Goal: Navigation & Orientation: Find specific page/section

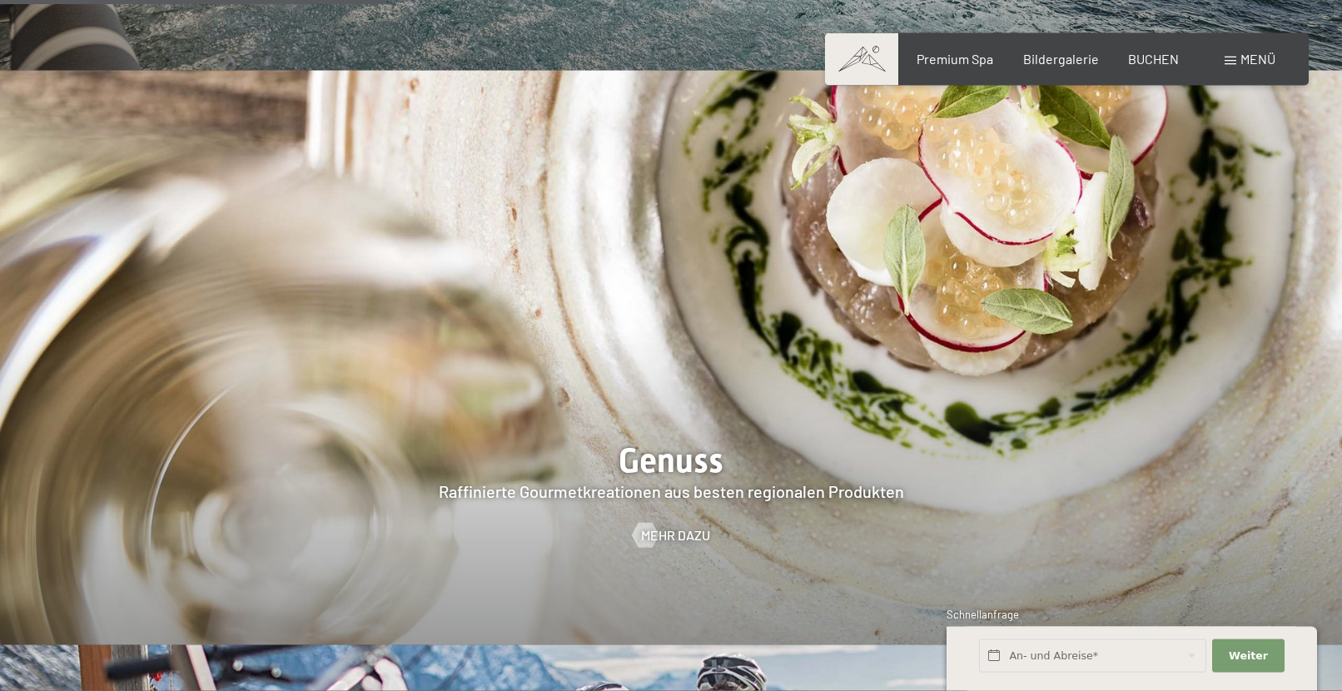
scroll to position [2972, 0]
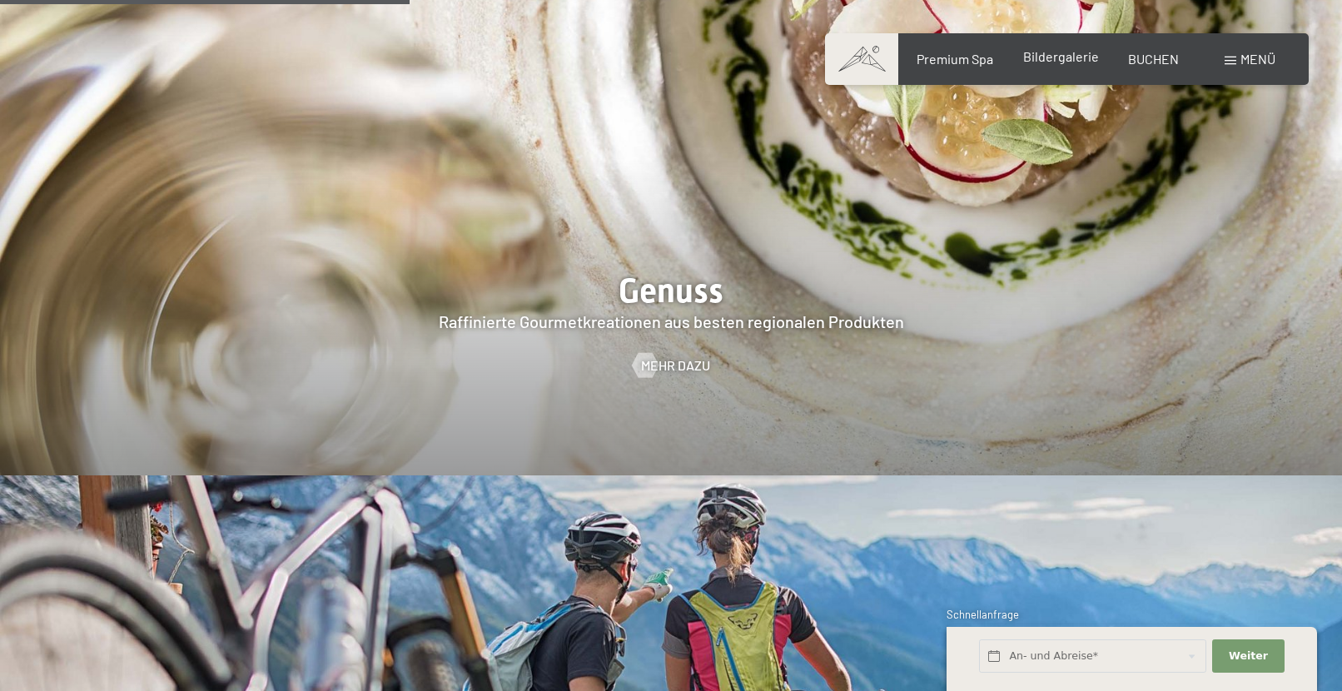
click at [1050, 59] on span "Bildergalerie" at bounding box center [1061, 56] width 76 height 16
click at [1060, 52] on span "Bildergalerie" at bounding box center [1061, 56] width 76 height 16
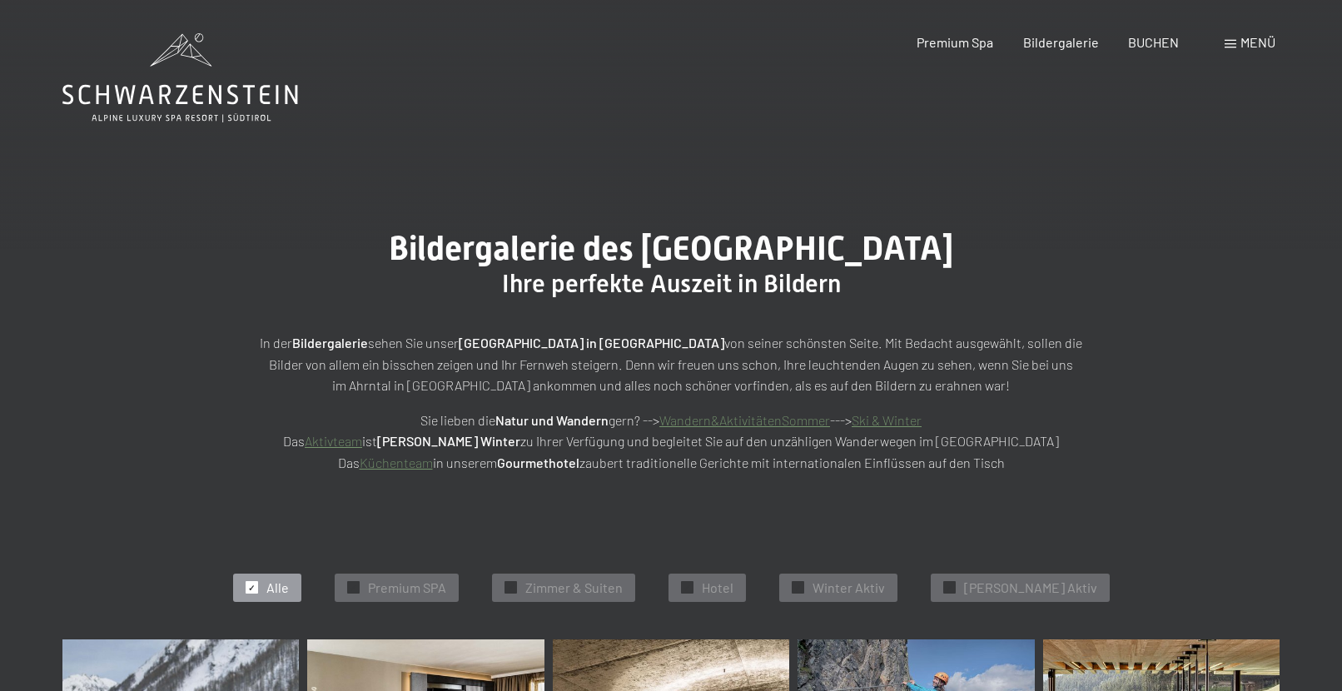
click at [620, 583] on span "Zimmer & Suiten" at bounding box center [573, 588] width 97 height 18
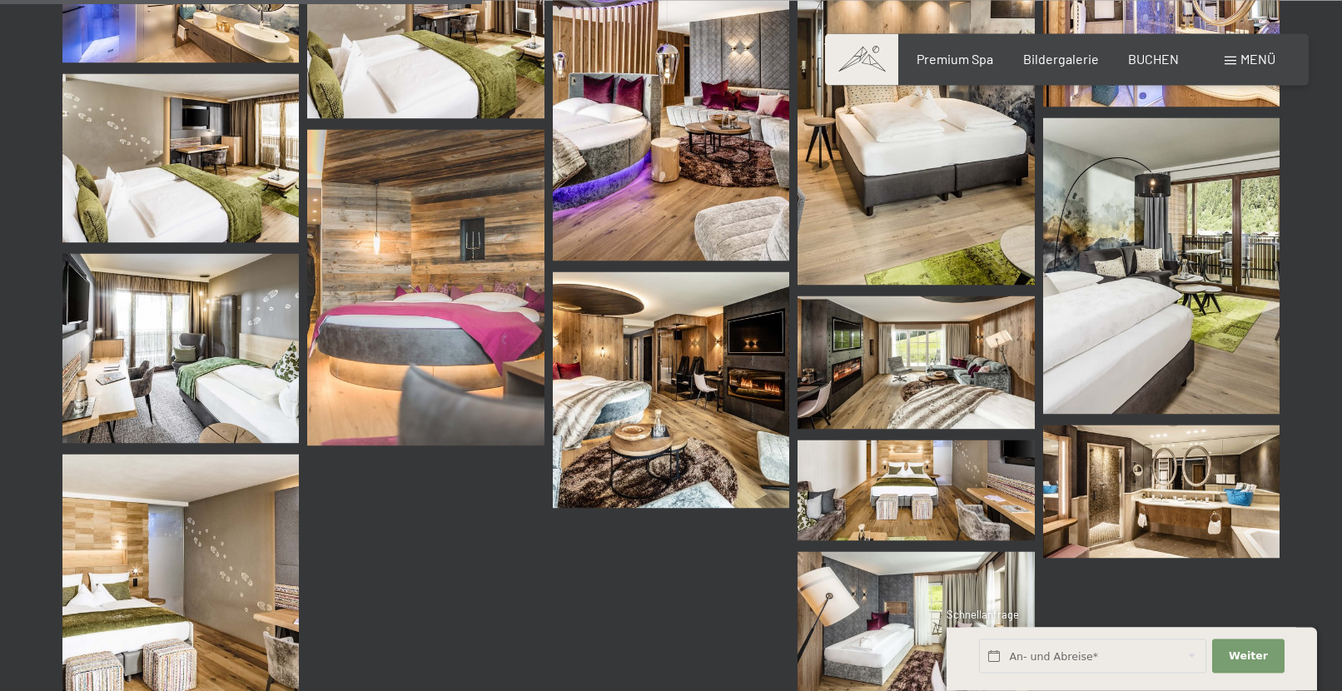
scroll to position [759, 0]
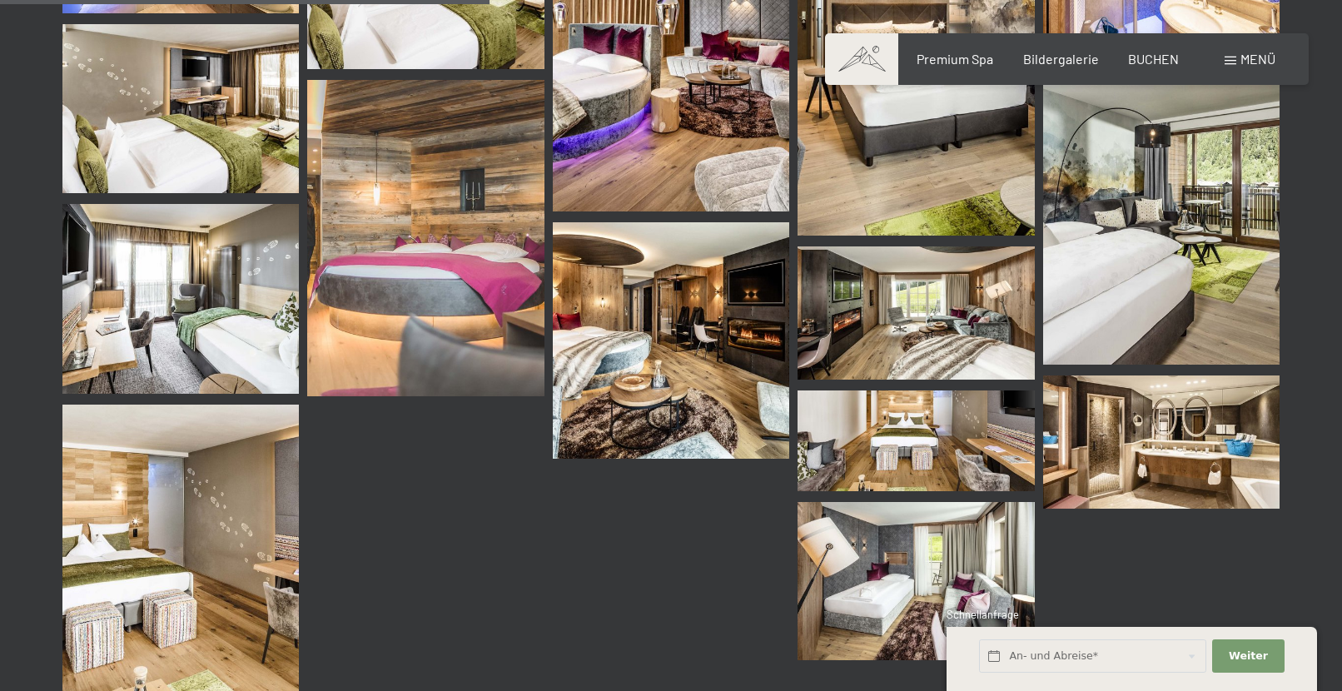
click at [194, 606] on img at bounding box center [180, 570] width 236 height 331
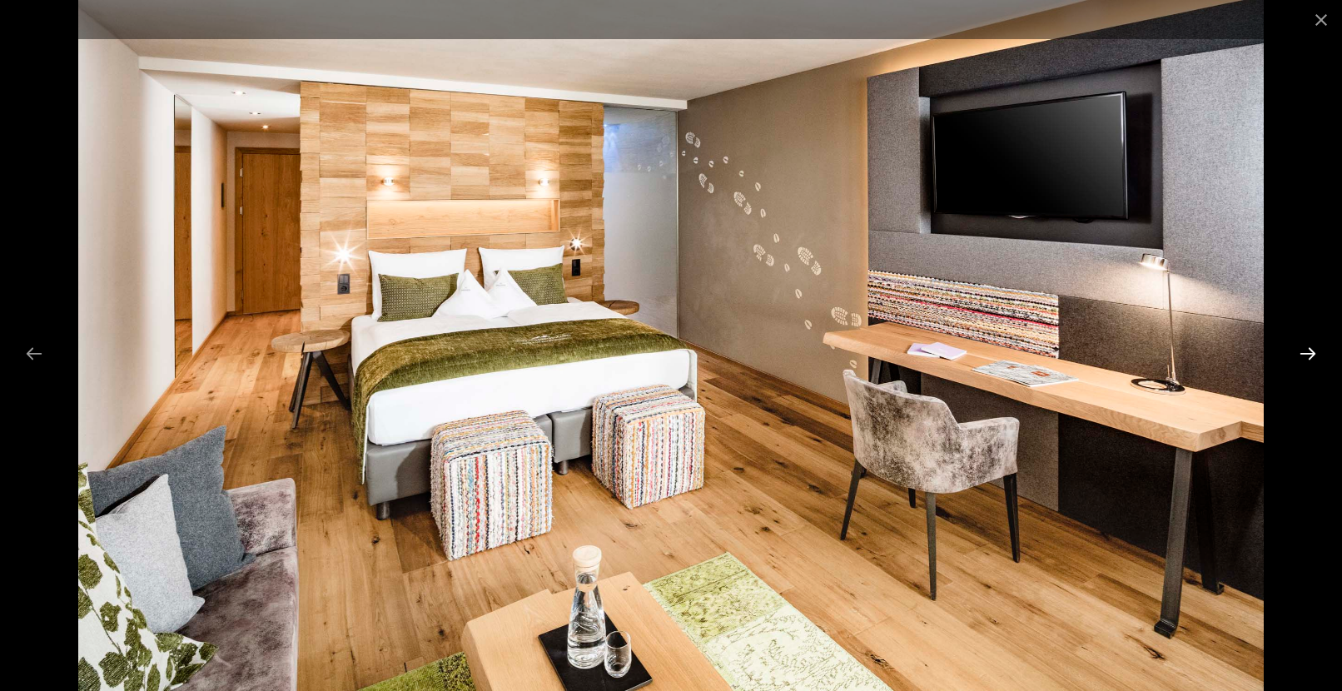
click at [1315, 348] on button "Next slide" at bounding box center [1307, 353] width 35 height 32
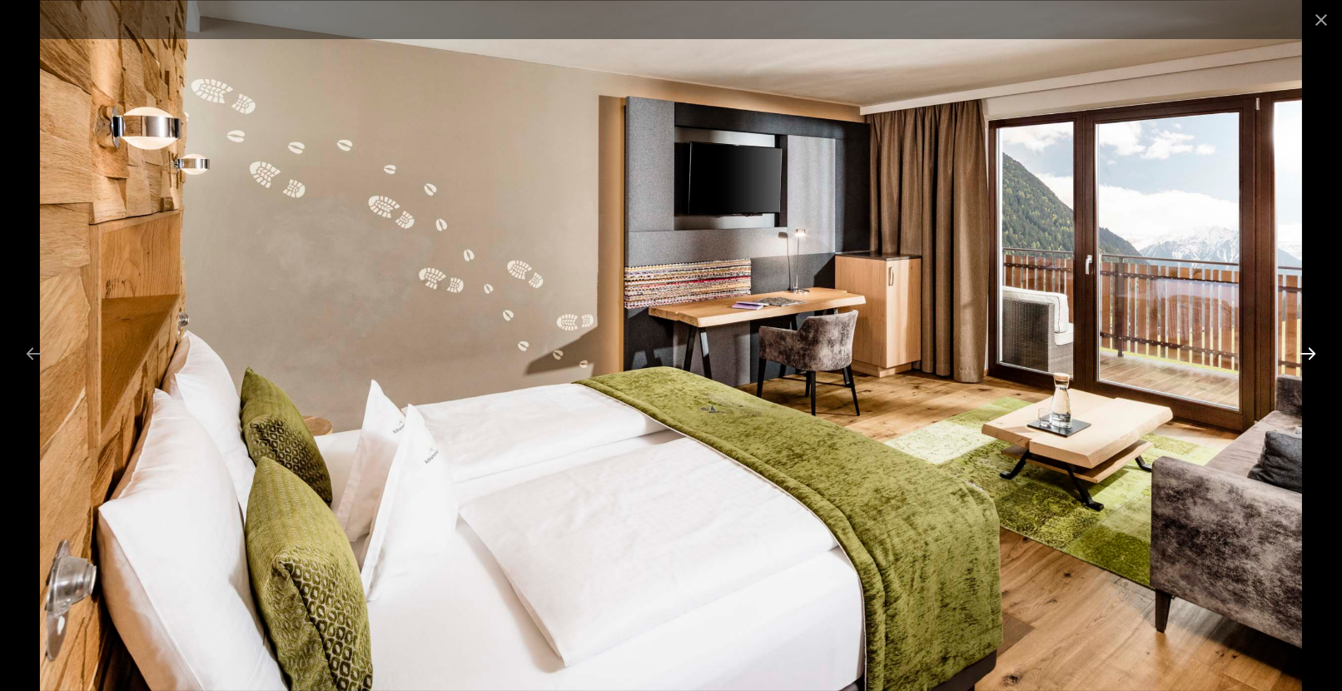
click at [1315, 348] on button "Next slide" at bounding box center [1307, 353] width 35 height 32
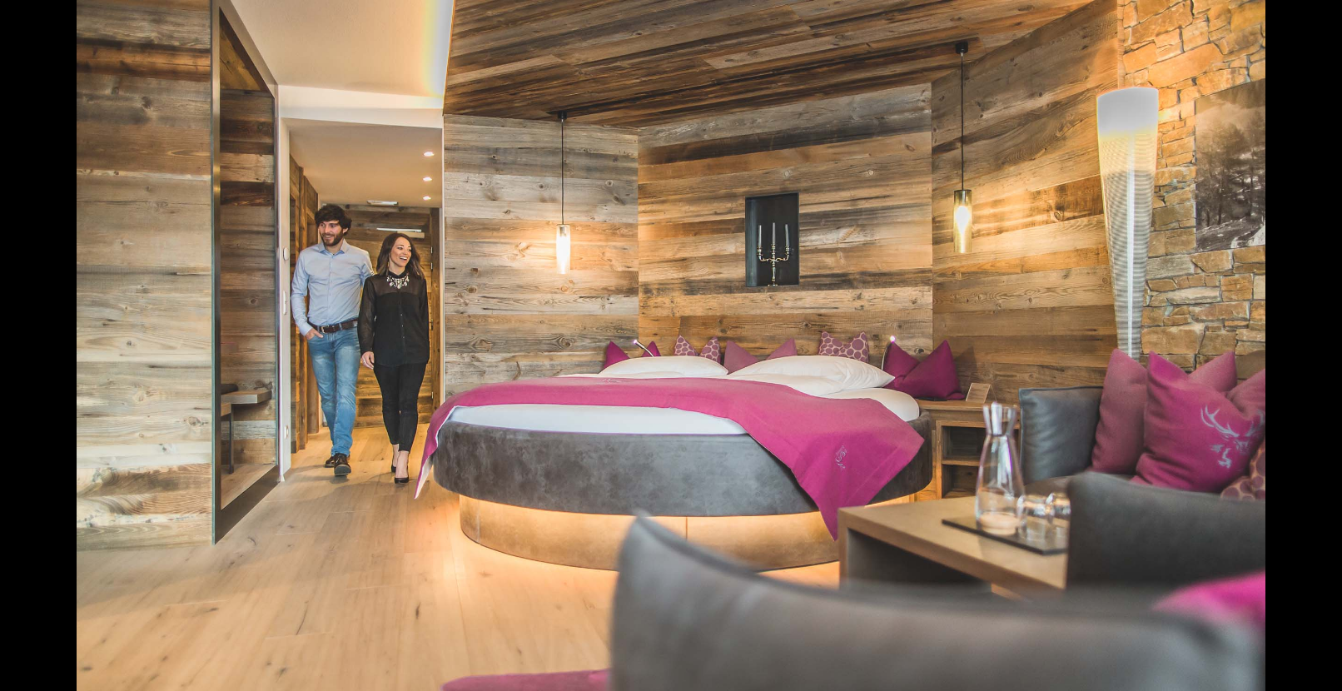
click at [1315, 348] on button "Next slide" at bounding box center [1316, 353] width 35 height 32
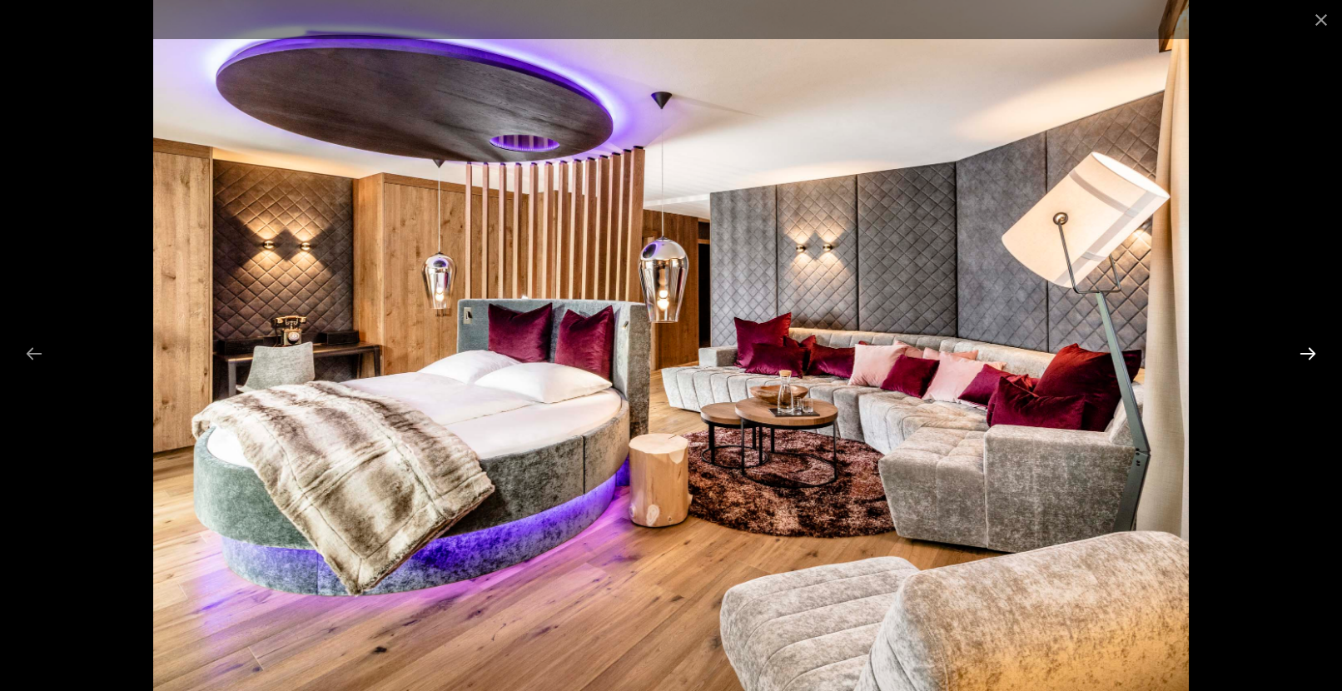
click at [1315, 348] on button "Next slide" at bounding box center [1307, 353] width 35 height 32
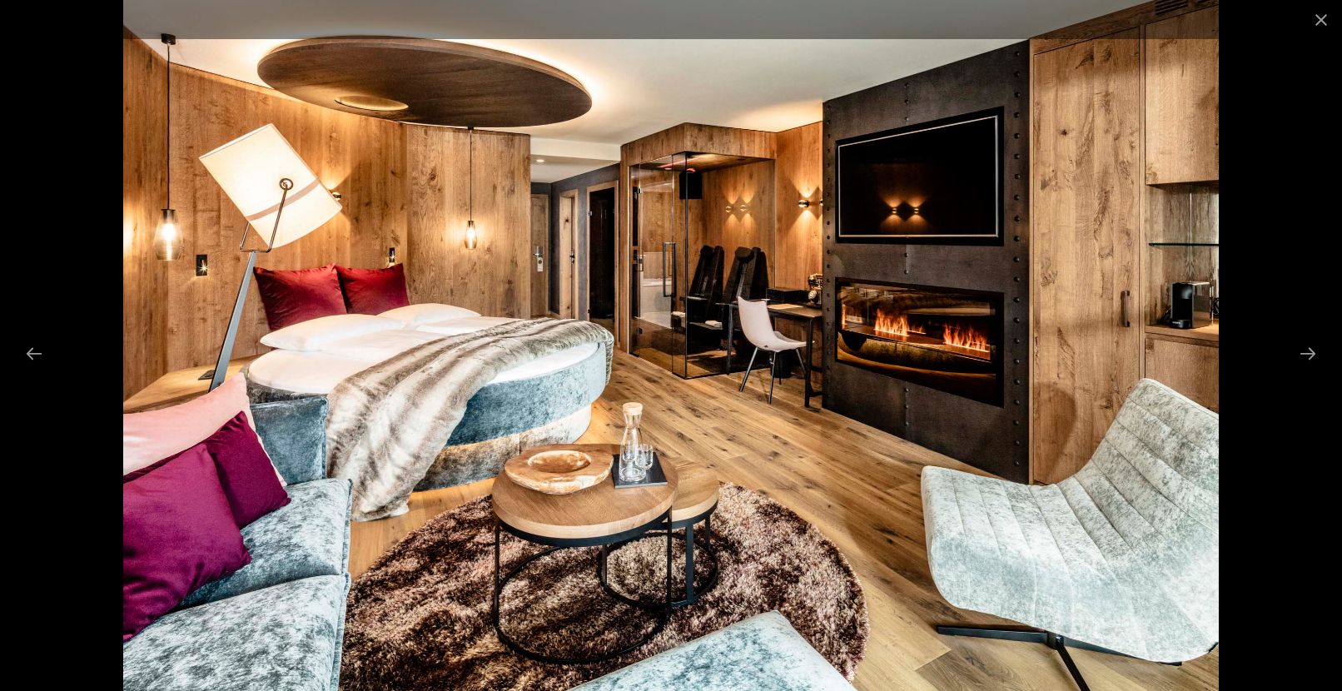
click at [1313, 298] on div at bounding box center [671, 345] width 1342 height 691
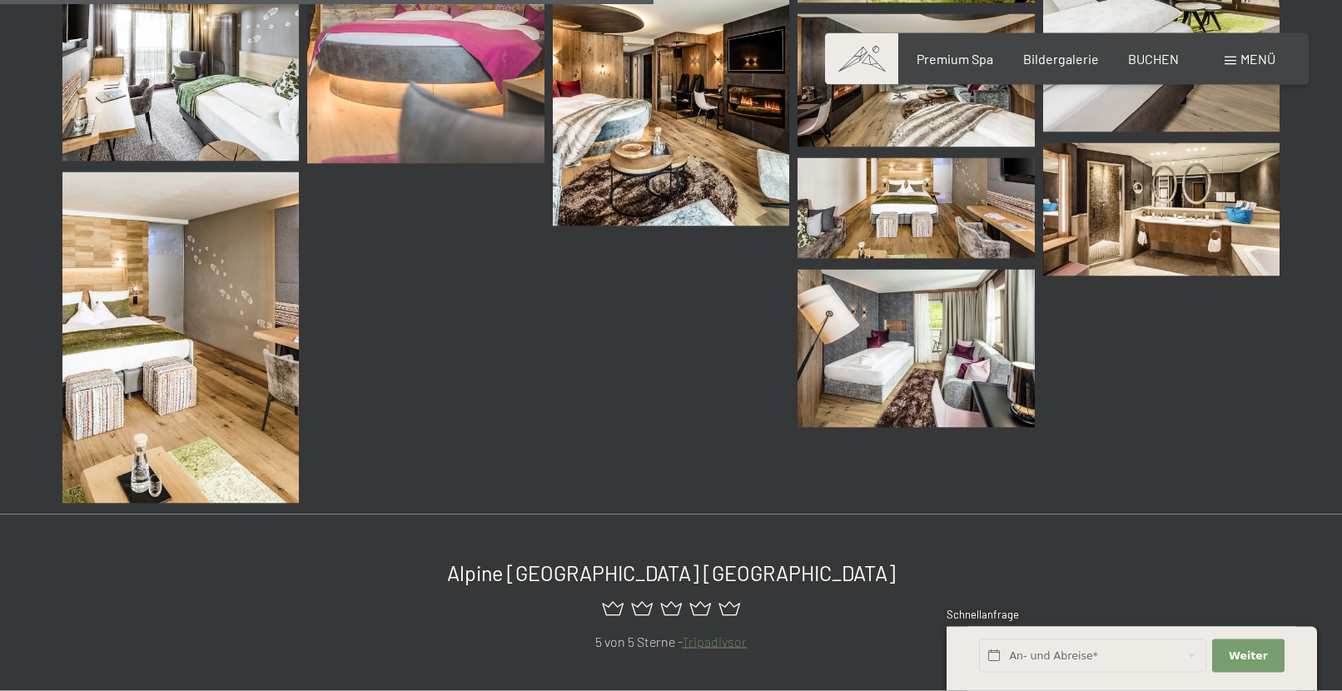
scroll to position [1014, 0]
